Goal: Information Seeking & Learning: Learn about a topic

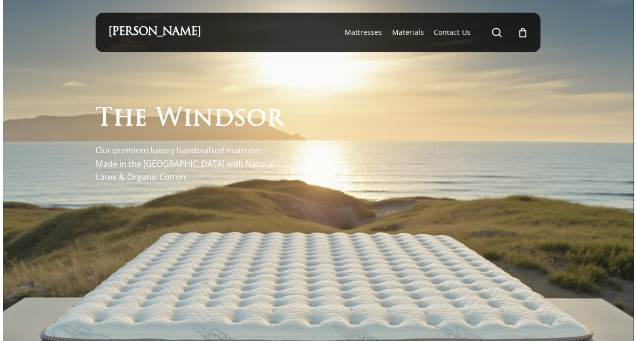
click at [333, 226] on div at bounding box center [318, 285] width 445 height 466
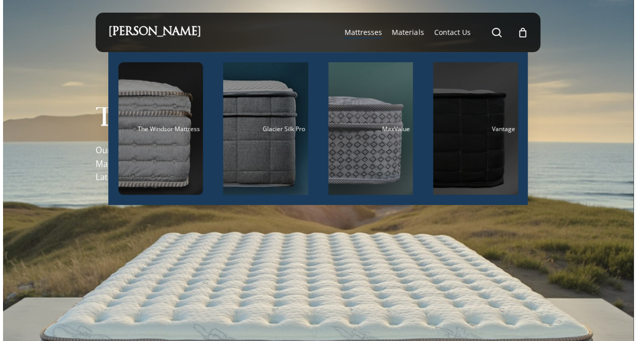
click at [476, 129] on div "Vantage" at bounding box center [475, 129] width 79 height 7
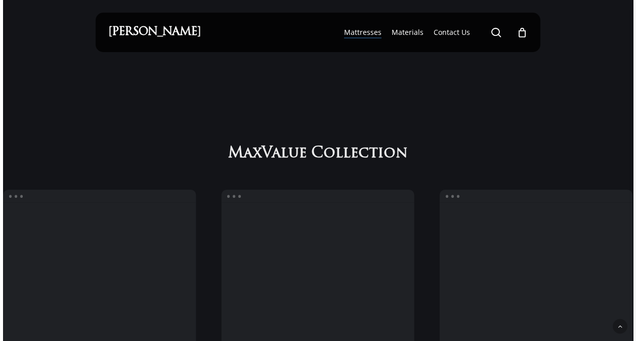
scroll to position [542, 0]
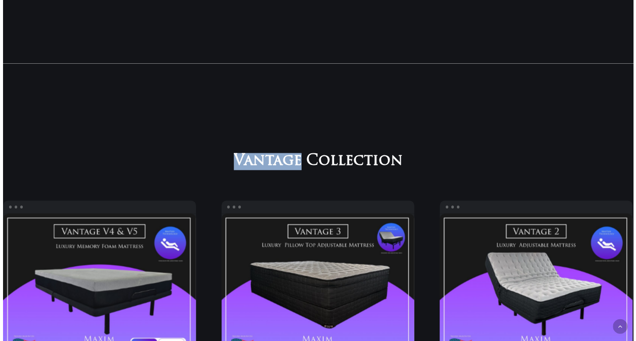
drag, startPoint x: 232, startPoint y: 157, endPoint x: 300, endPoint y: 165, distance: 68.3
click at [300, 165] on h2 "Vantage Collection" at bounding box center [318, 161] width 220 height 18
copy span "Vantage"
click at [273, 169] on span "Vantage" at bounding box center [268, 162] width 68 height 18
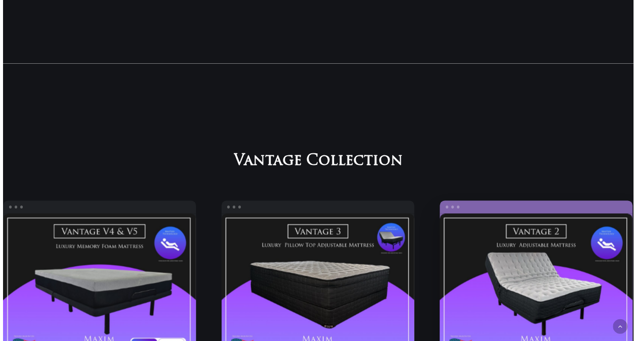
click at [542, 236] on link "Vantage 2" at bounding box center [536, 289] width 193 height 150
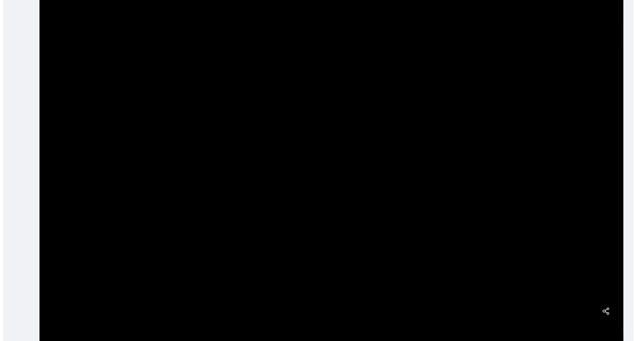
scroll to position [18, 0]
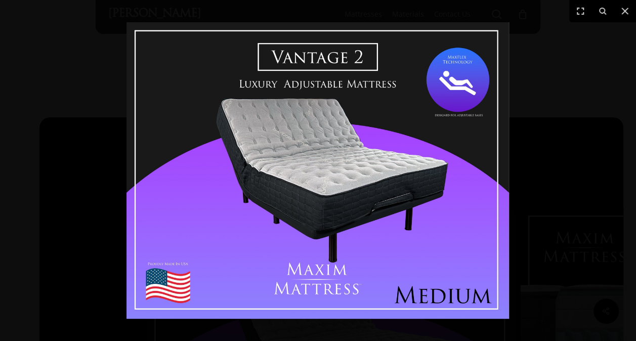
click at [569, 110] on div at bounding box center [318, 170] width 636 height 341
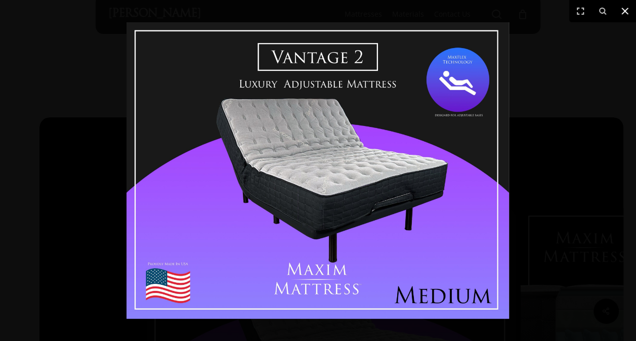
click at [625, 12] on icon at bounding box center [625, 11] width 12 height 12
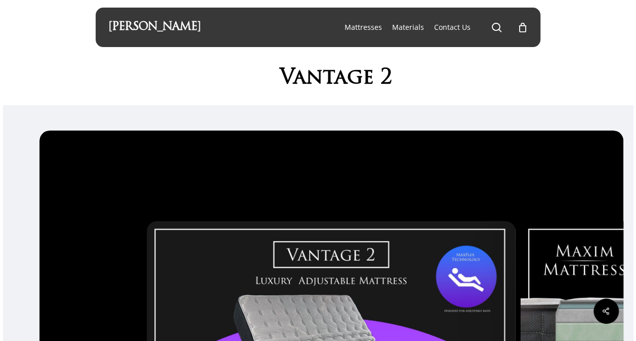
scroll to position [0, 0]
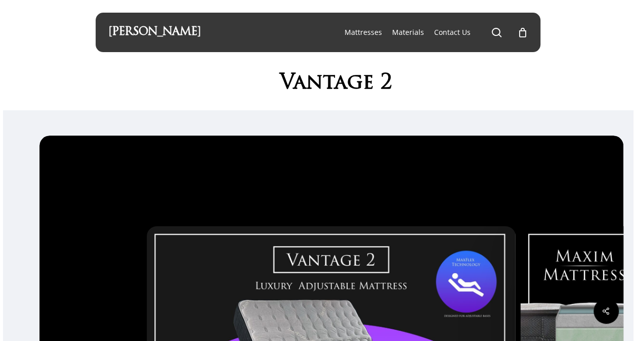
click at [306, 92] on h1 "Vantage 2" at bounding box center [335, 83] width 367 height 23
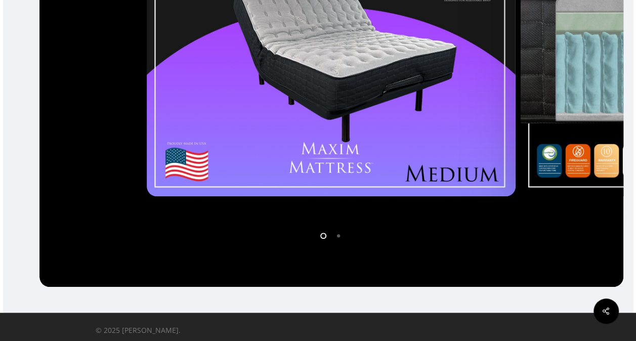
scroll to position [322, 0]
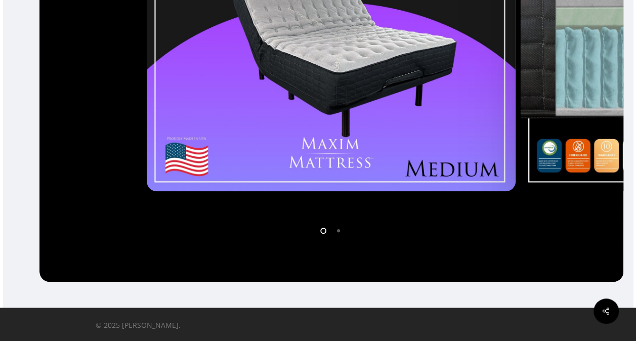
click at [338, 228] on li "Page dot 2" at bounding box center [339, 230] width 15 height 15
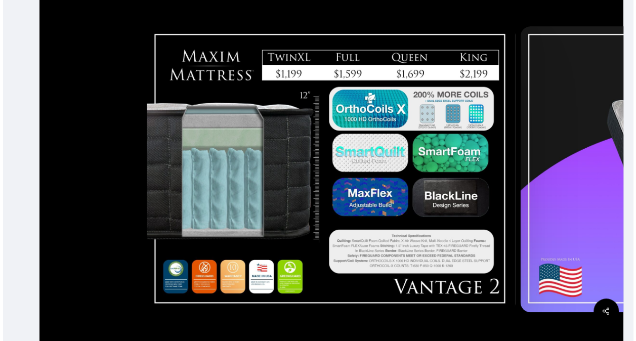
scroll to position [119, 0]
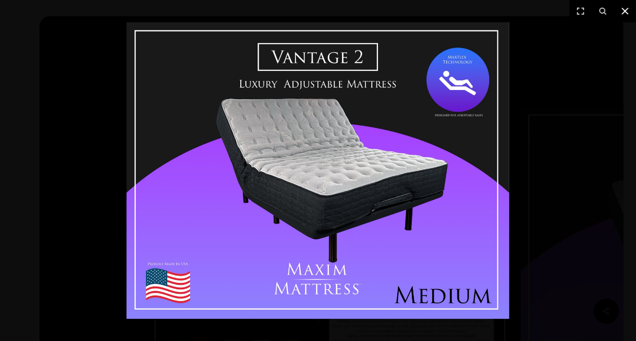
click at [630, 12] on icon at bounding box center [625, 11] width 12 height 12
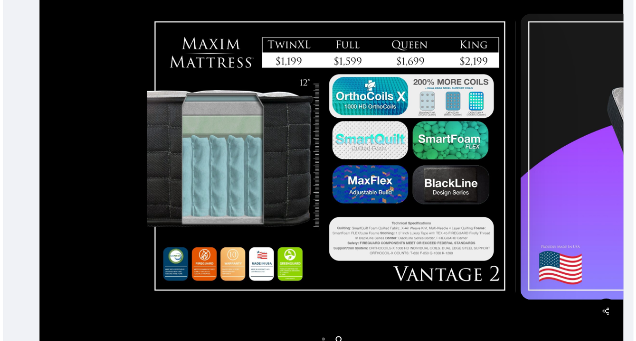
scroll to position [221, 0]
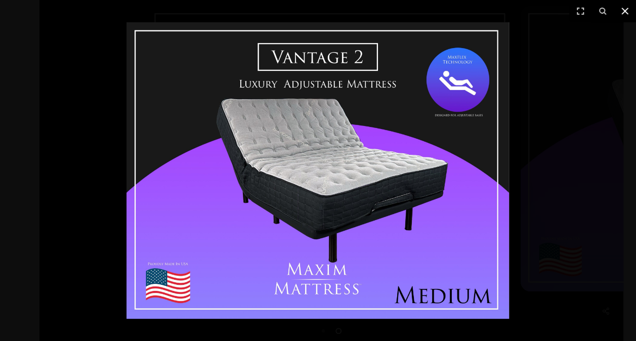
click at [627, 12] on icon at bounding box center [625, 11] width 7 height 7
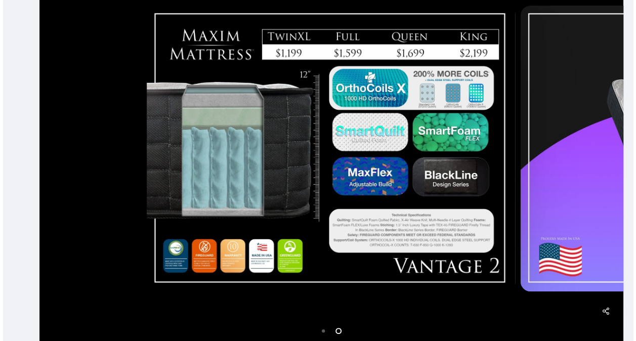
click at [324, 334] on li "Page dot 1" at bounding box center [323, 330] width 15 height 15
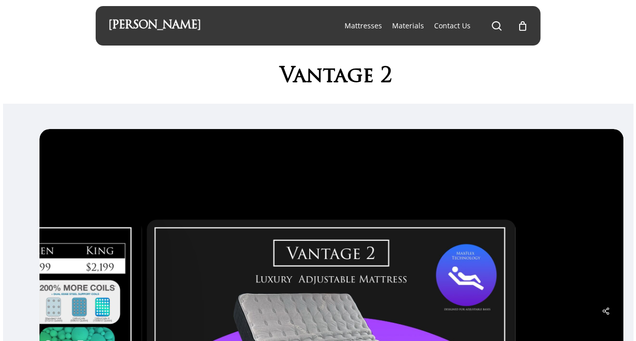
scroll to position [0, 0]
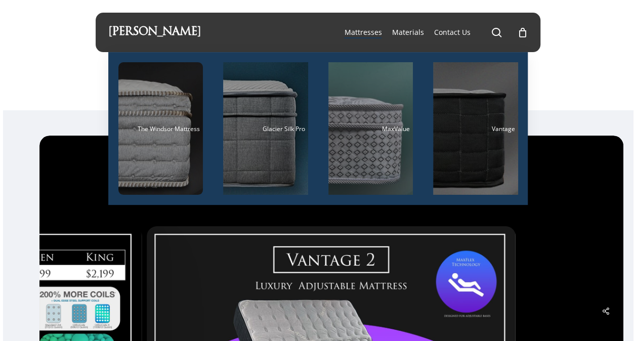
click at [420, 24] on li "Materials" at bounding box center [408, 32] width 42 height 39
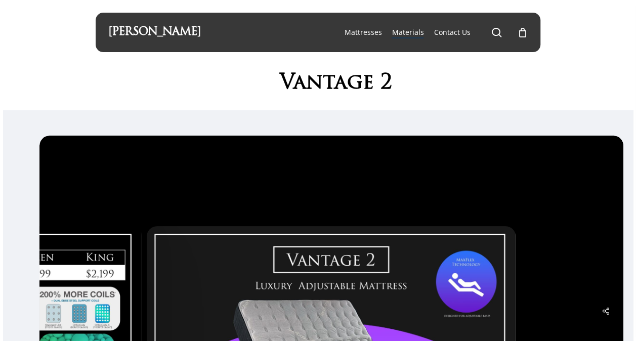
click at [416, 31] on span "Materials" at bounding box center [408, 32] width 32 height 10
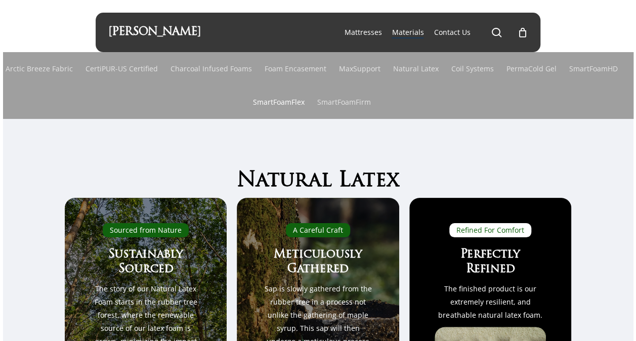
click at [289, 105] on link "SmartFoamFlex" at bounding box center [279, 102] width 52 height 33
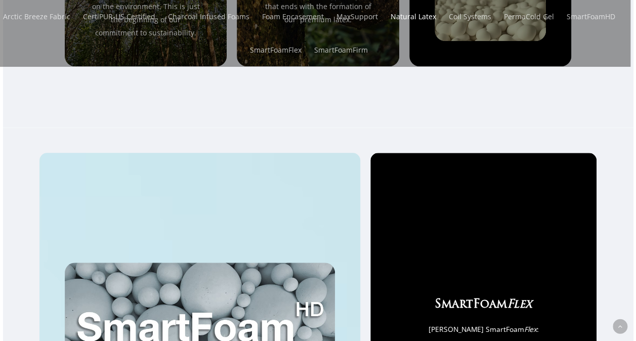
scroll to position [347, 0]
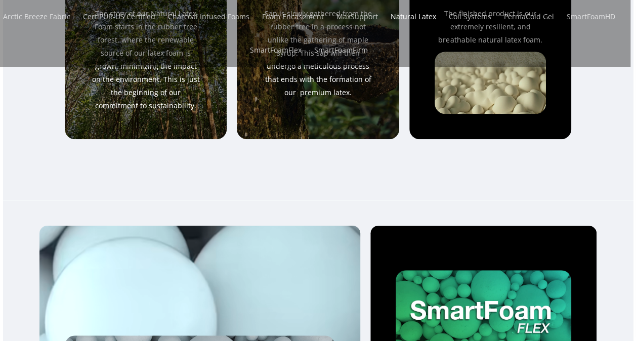
scroll to position [0, 0]
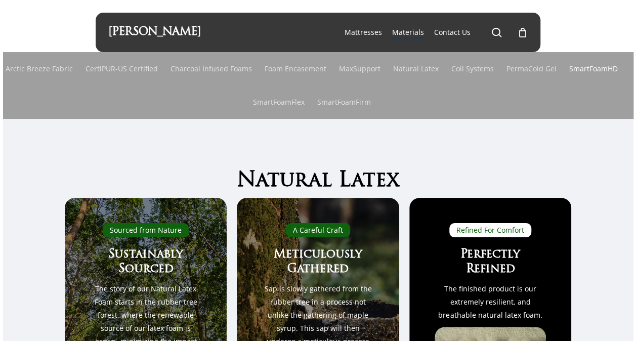
click at [574, 67] on link "SmartFoamHD" at bounding box center [594, 68] width 49 height 33
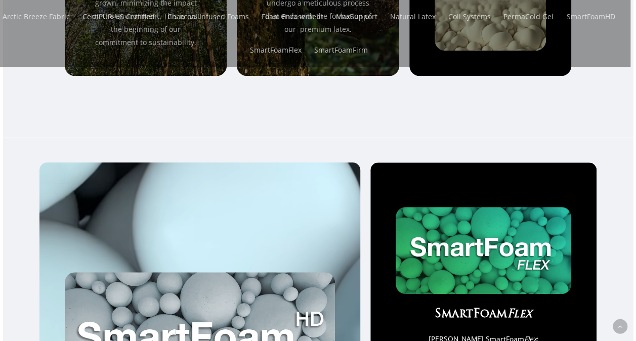
scroll to position [347, 0]
